Goal: Find specific page/section: Find specific page/section

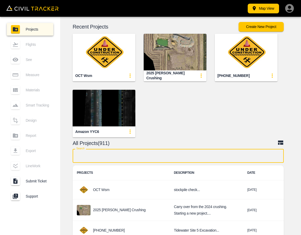
click at [156, 156] on input "text" at bounding box center [178, 156] width 211 height 14
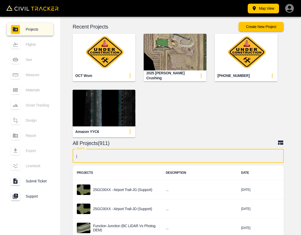
type input "jd"
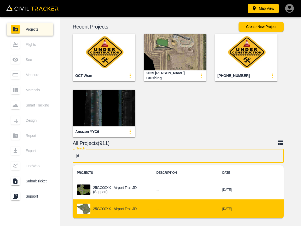
click at [116, 203] on div "25GC00XX - Airport Trail-JD" at bounding box center [112, 208] width 71 height 10
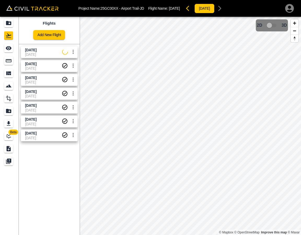
click at [37, 51] on span "[DATE]" at bounding box center [30, 50] width 11 height 4
click at [8, 47] on icon "See" at bounding box center [8, 48] width 6 height 6
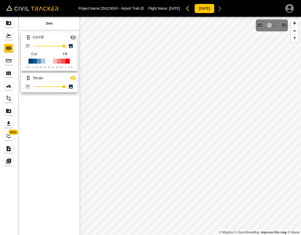
click at [73, 36] on icon "button" at bounding box center [73, 37] width 6 height 6
click at [74, 74] on button "button" at bounding box center [73, 78] width 10 height 10
click at [71, 36] on icon "button" at bounding box center [73, 37] width 6 height 4
click at [9, 35] on icon "Flights" at bounding box center [8, 35] width 5 height 4
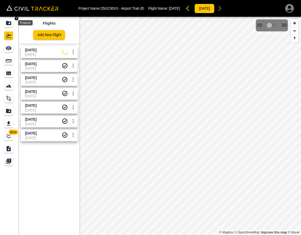
click at [9, 22] on icon "Projects" at bounding box center [8, 23] width 5 height 4
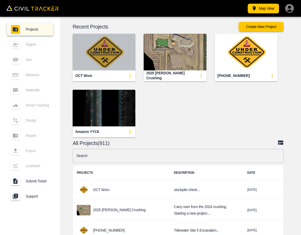
click at [114, 60] on img "button" at bounding box center [104, 52] width 63 height 37
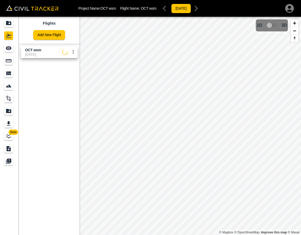
drag, startPoint x: 58, startPoint y: 55, endPoint x: 46, endPoint y: 54, distance: 11.8
click at [56, 54] on span "[DATE]" at bounding box center [43, 54] width 37 height 4
drag, startPoint x: 3, startPoint y: 47, endPoint x: 9, endPoint y: 47, distance: 6.0
click at [3, 47] on link at bounding box center [9, 48] width 19 height 13
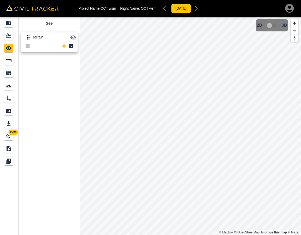
click at [76, 36] on icon "button" at bounding box center [73, 37] width 6 height 6
drag, startPoint x: 7, startPoint y: 34, endPoint x: 10, endPoint y: 35, distance: 3.2
click at [7, 34] on icon "Flights" at bounding box center [8, 35] width 6 height 6
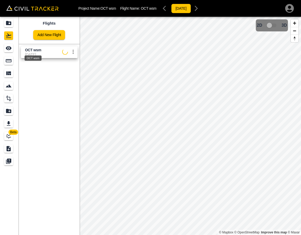
drag, startPoint x: 29, startPoint y: 50, endPoint x: 17, endPoint y: 46, distance: 12.1
click at [29, 50] on span "OCT wsm" at bounding box center [33, 50] width 16 height 4
click at [14, 48] on div "See" at bounding box center [9, 48] width 10 height 8
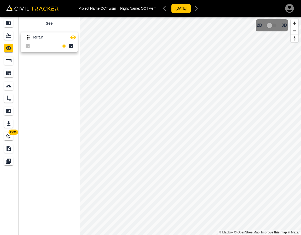
click at [41, 74] on div "See Terrain 100" at bounding box center [49, 126] width 61 height 218
drag, startPoint x: 9, startPoint y: 36, endPoint x: 8, endPoint y: 22, distance: 14.4
click at [9, 36] on icon "Flights" at bounding box center [8, 35] width 6 height 6
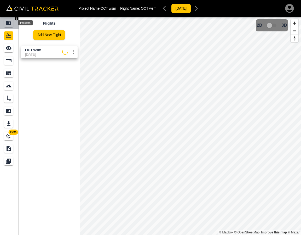
click at [8, 22] on icon "Projects" at bounding box center [8, 23] width 5 height 4
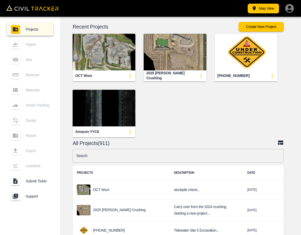
click at [203, 107] on div "OCT wsm 2025 [PERSON_NAME] Crushing [PHONE_NUMBER] Amazon YYC6" at bounding box center [176, 81] width 247 height 112
click at [118, 152] on input "text" at bounding box center [178, 156] width 211 height 14
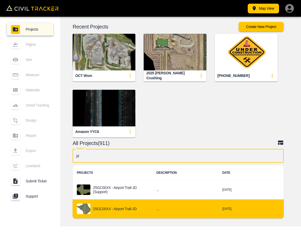
type input "jd"
click at [124, 206] on div "25GC00XX - Airport Trail-JD" at bounding box center [112, 208] width 71 height 10
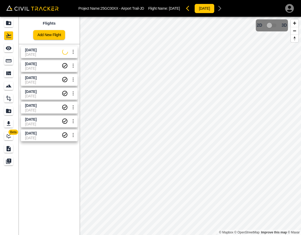
click at [33, 52] on span "[DATE]" at bounding box center [43, 50] width 37 height 5
drag, startPoint x: 11, startPoint y: 47, endPoint x: 14, endPoint y: 47, distance: 2.9
click at [11, 47] on icon "See" at bounding box center [8, 48] width 6 height 6
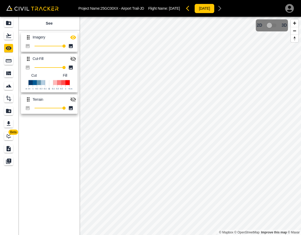
click at [70, 36] on icon "button" at bounding box center [73, 37] width 6 height 6
click at [72, 97] on icon "button" at bounding box center [73, 99] width 6 height 5
click at [73, 58] on icon "button" at bounding box center [73, 59] width 6 height 6
click at [71, 36] on icon "button" at bounding box center [73, 37] width 6 height 5
drag, startPoint x: 74, startPoint y: 98, endPoint x: 75, endPoint y: 57, distance: 41.3
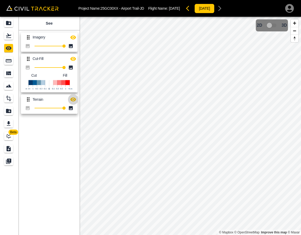
click at [74, 98] on icon "button" at bounding box center [73, 99] width 6 height 6
click at [75, 56] on icon "button" at bounding box center [73, 59] width 6 height 6
click at [75, 36] on icon "button" at bounding box center [73, 37] width 6 height 4
click at [75, 36] on icon "button" at bounding box center [73, 37] width 6 height 5
click at [17, 36] on link at bounding box center [9, 35] width 19 height 13
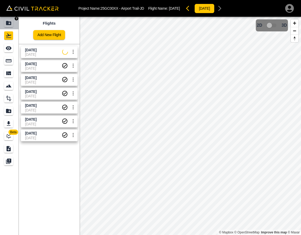
click at [13, 24] on div "Projects" at bounding box center [8, 23] width 9 height 8
